Goal: Transaction & Acquisition: Purchase product/service

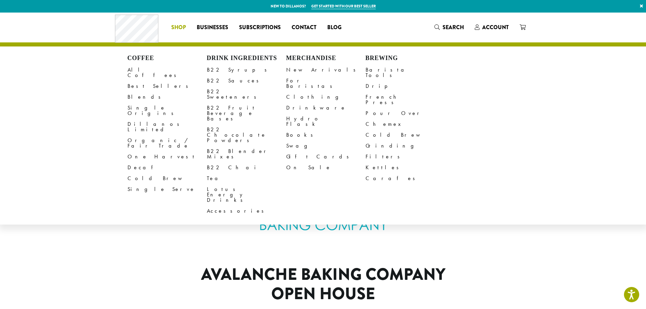
click at [176, 26] on li "Coffee All Coffees Best Sellers Blends Single Origins Dillanos Limited Organic …" at bounding box center [178, 27] width 25 height 11
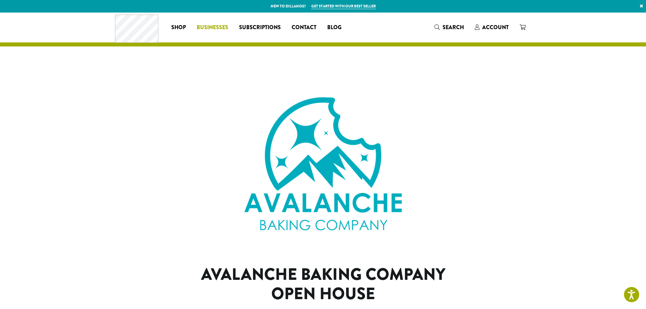
click at [212, 29] on span "Businesses" at bounding box center [213, 27] width 32 height 8
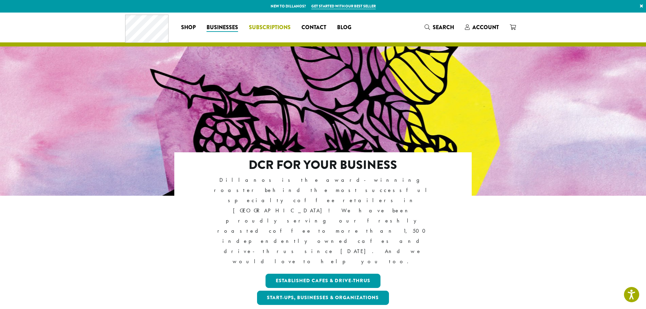
click at [276, 25] on span "Subscriptions" at bounding box center [270, 27] width 42 height 8
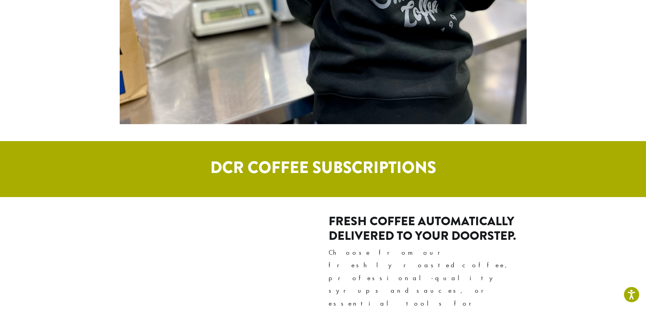
scroll to position [169, 0]
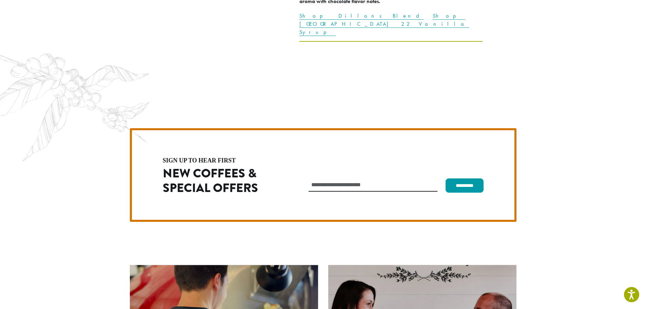
scroll to position [1916, 0]
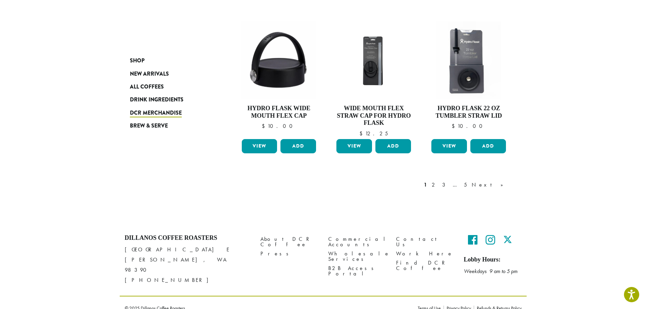
scroll to position [567, 0]
